Goal: Information Seeking & Learning: Find specific fact

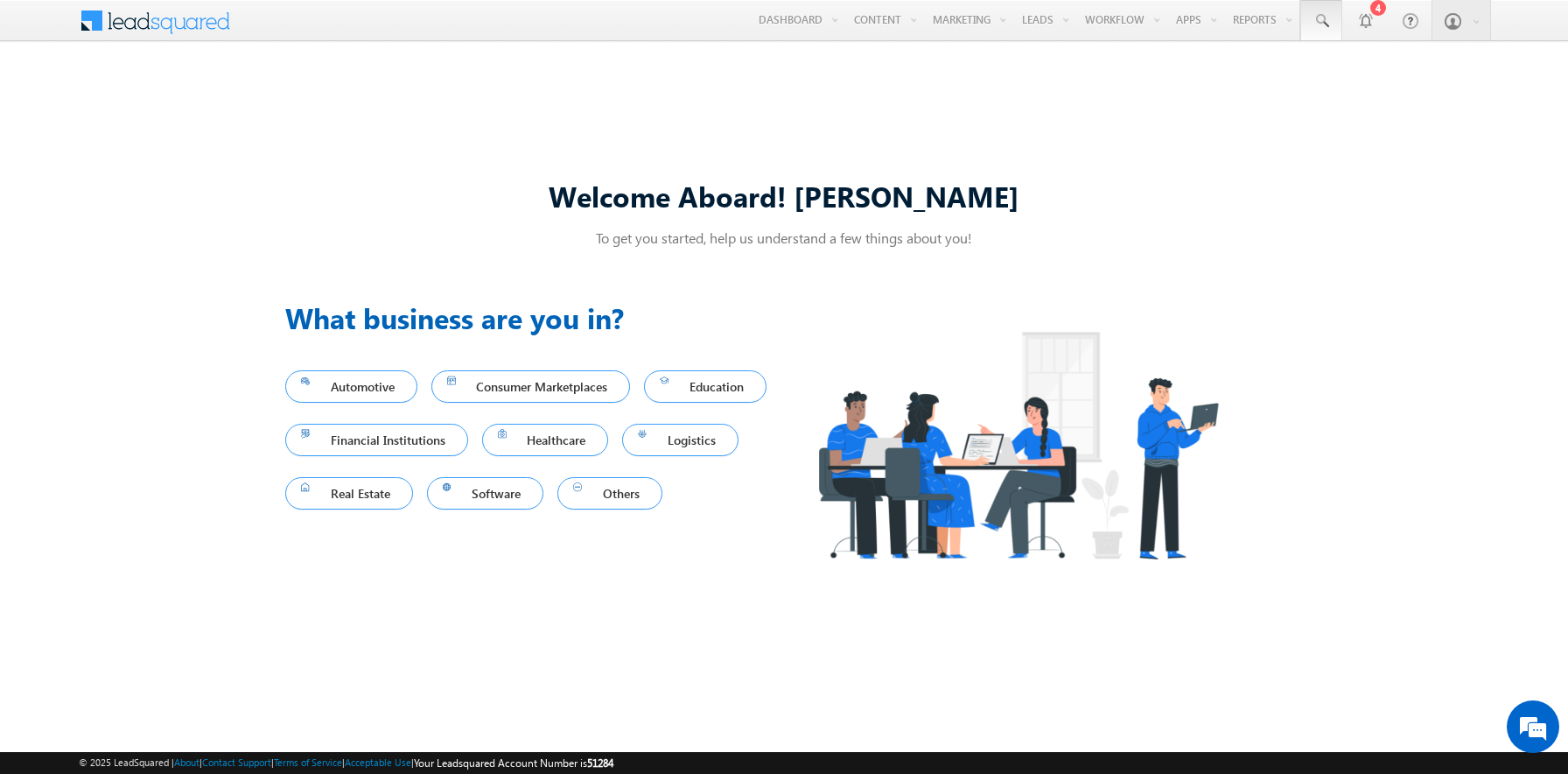
click at [1321, 21] on span at bounding box center [1321, 20] width 17 height 17
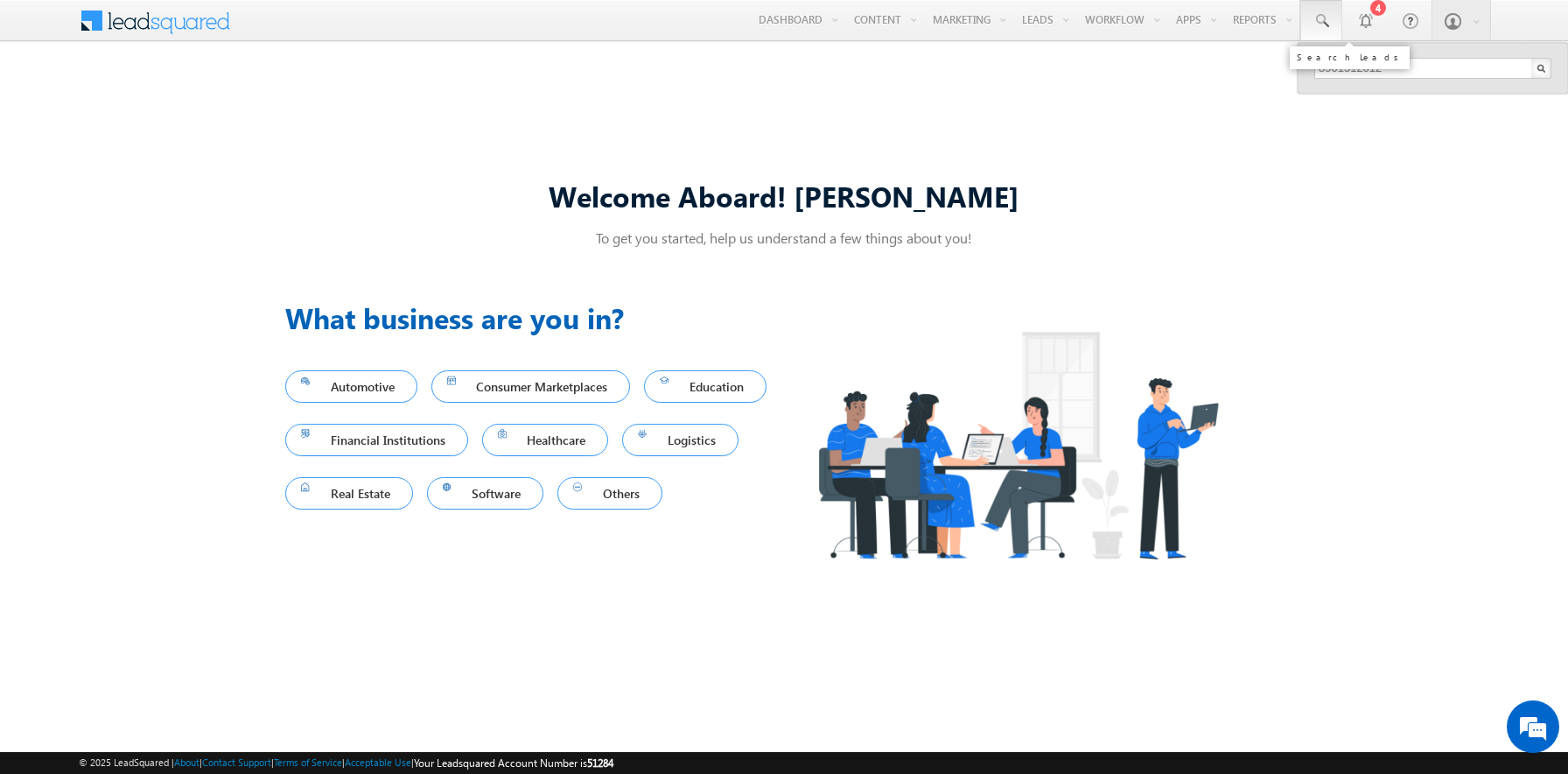
type input "8901512612"
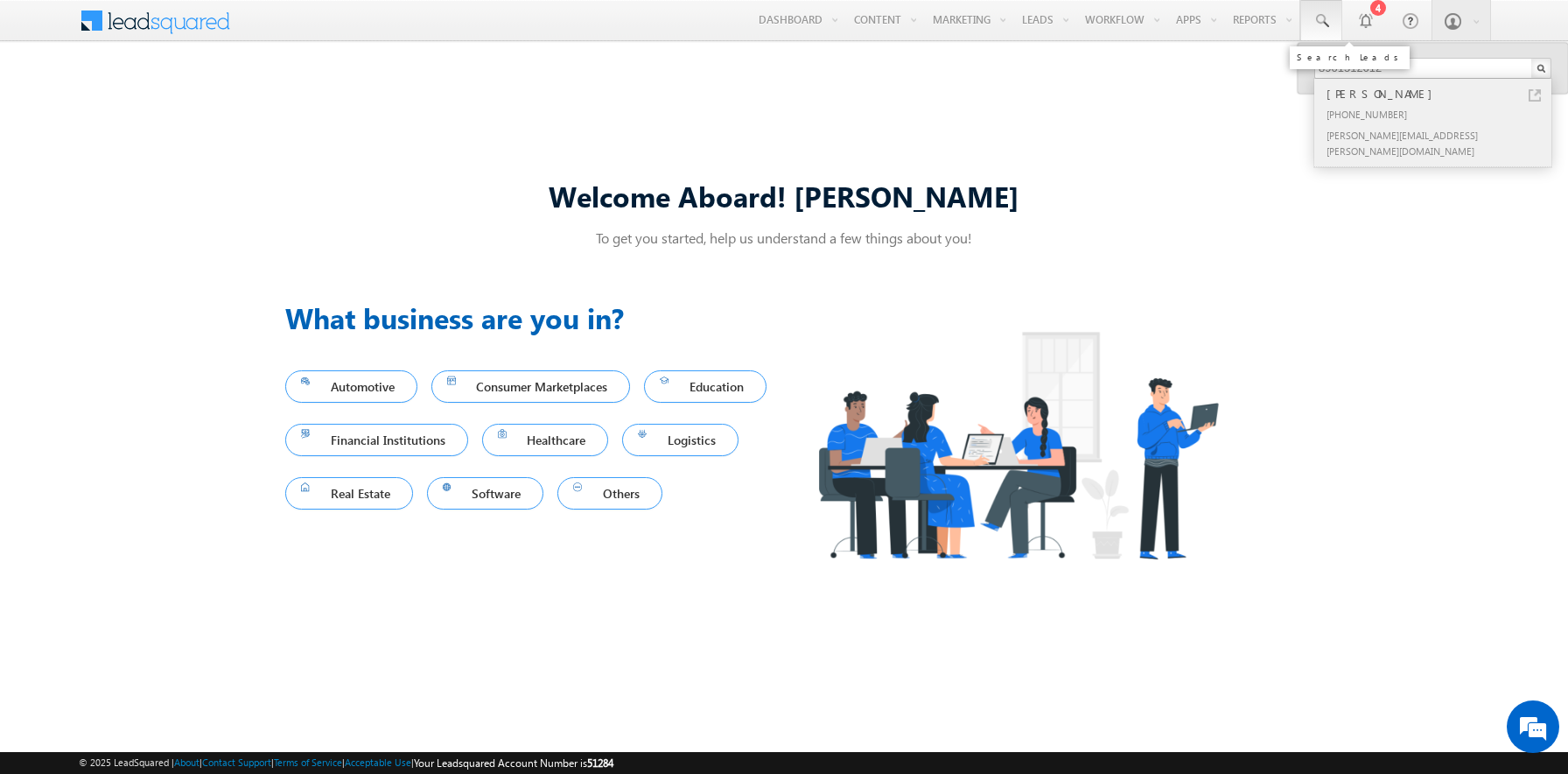
click at [1440, 94] on div "[PERSON_NAME]" at bounding box center [1439, 94] width 234 height 19
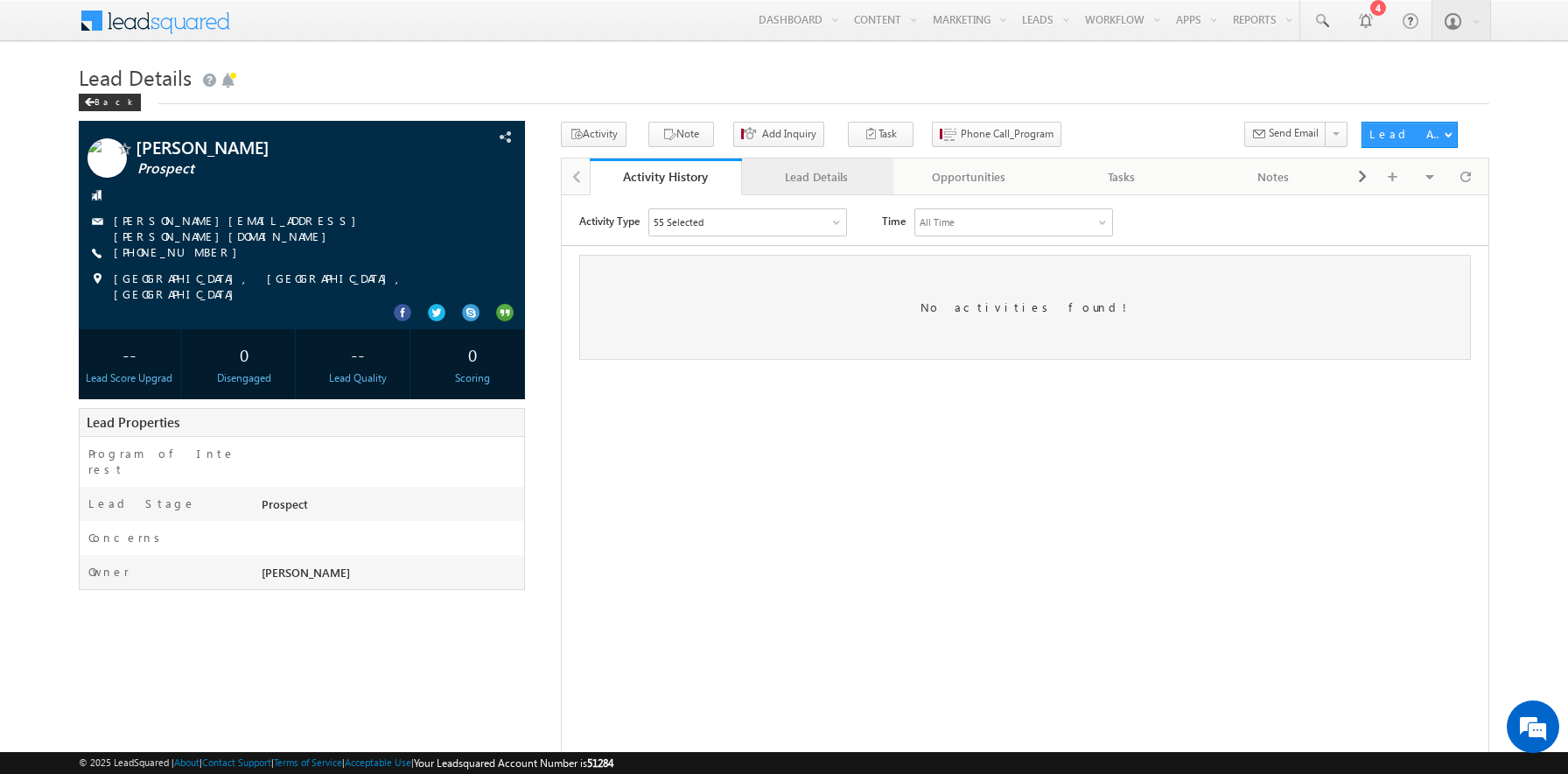
click at [816, 178] on div "Lead Details" at bounding box center [817, 176] width 122 height 21
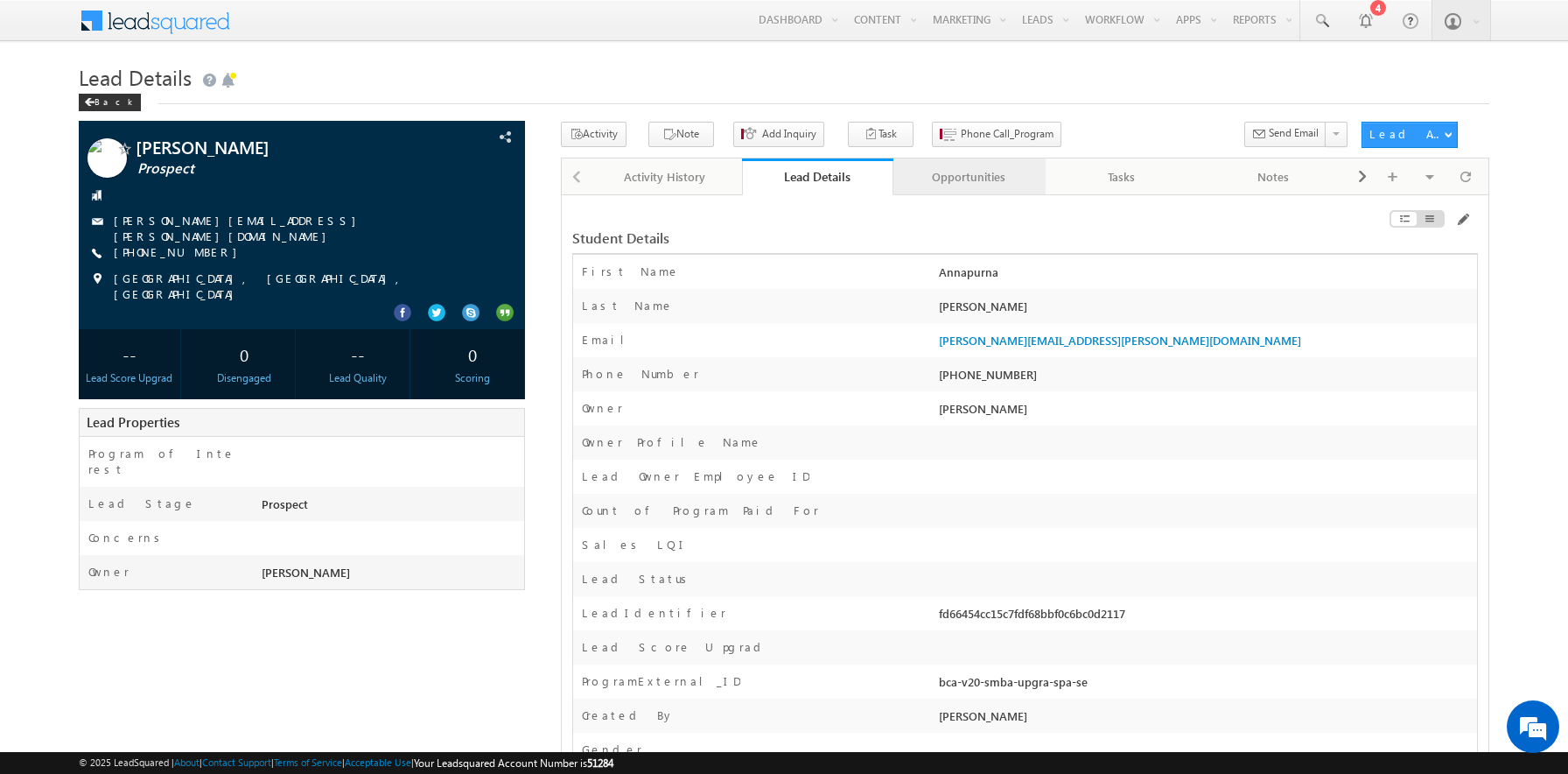
click at [969, 178] on div "Opportunities" at bounding box center [969, 176] width 122 height 21
